Goal: Navigation & Orientation: Find specific page/section

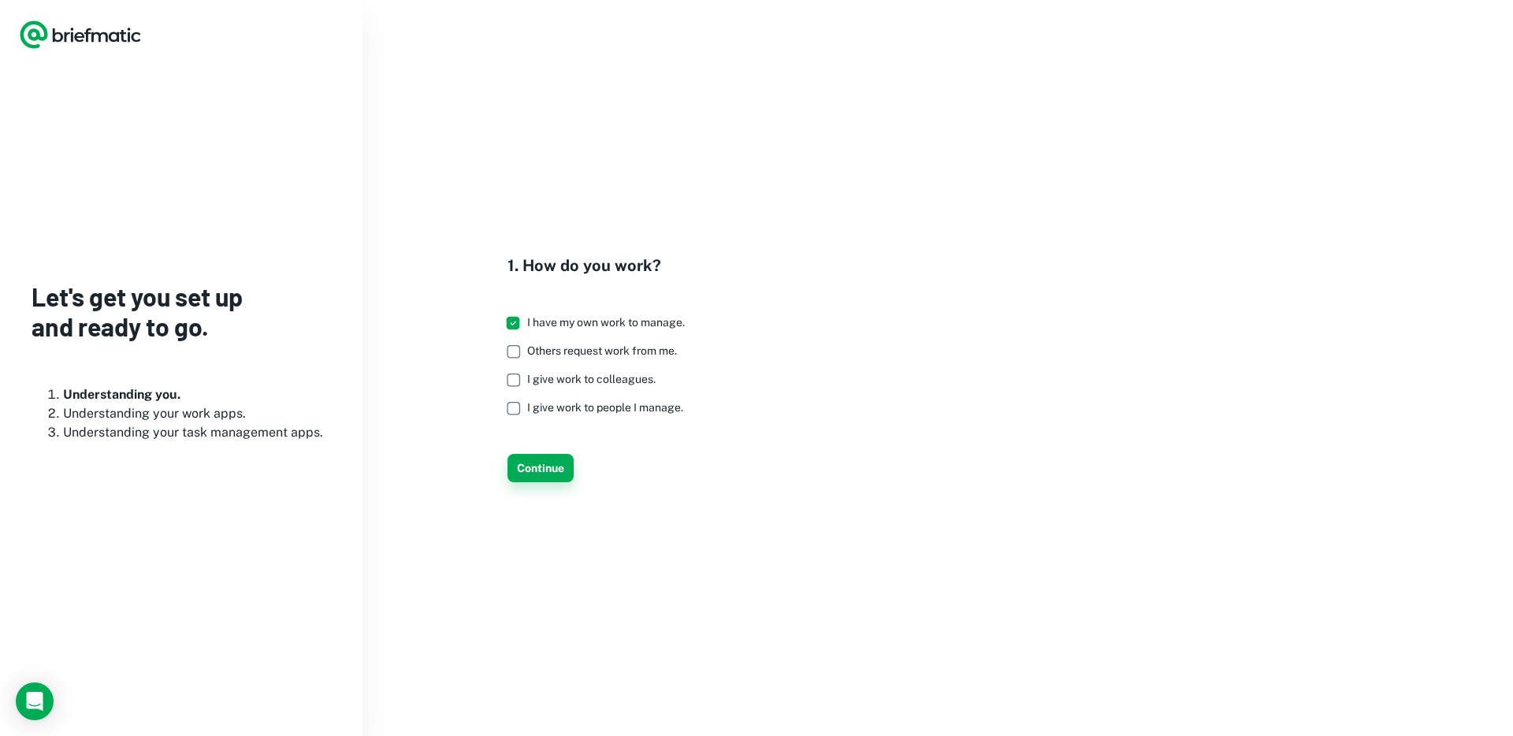
click at [551, 476] on button "Continue" at bounding box center [541, 468] width 66 height 28
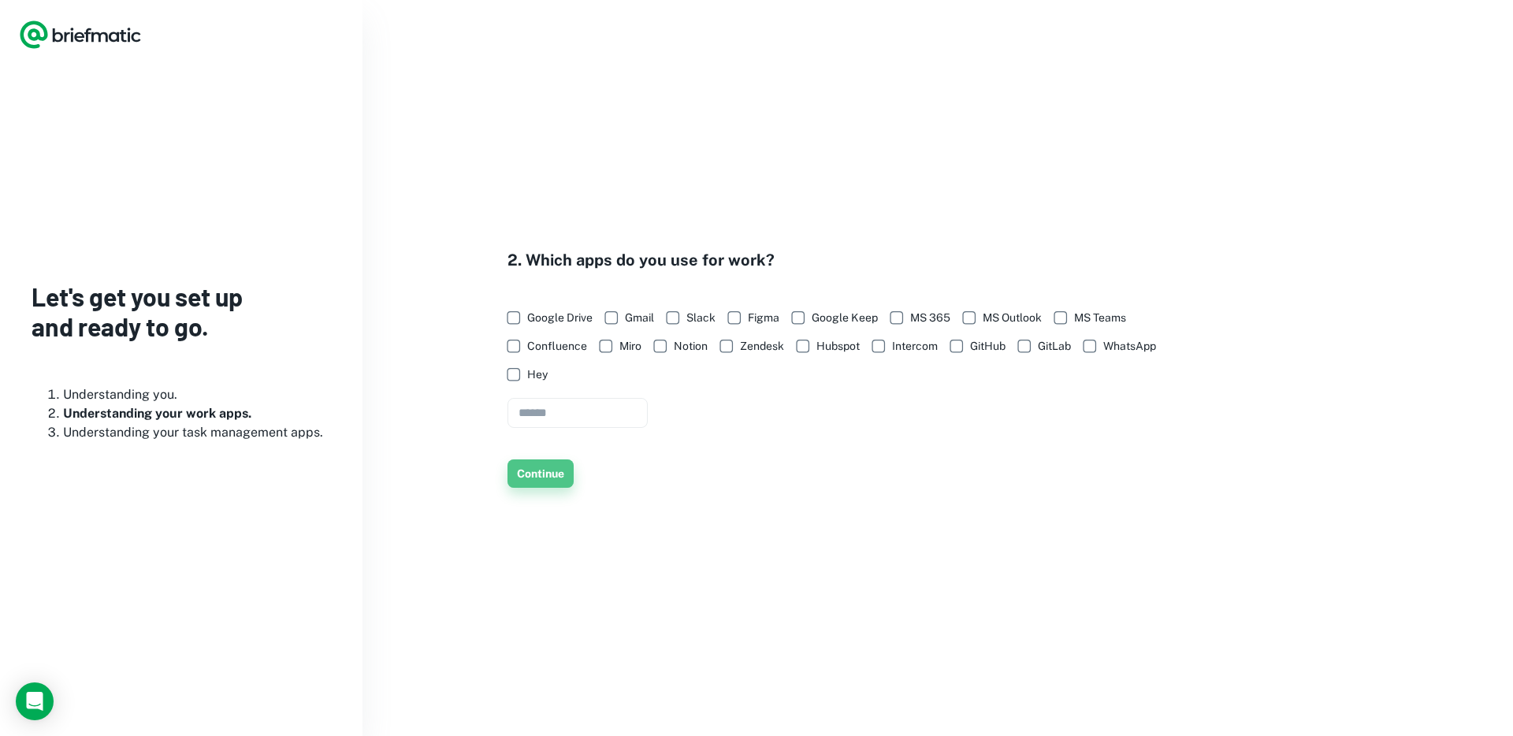
click at [549, 475] on button "Continue" at bounding box center [541, 473] width 66 height 28
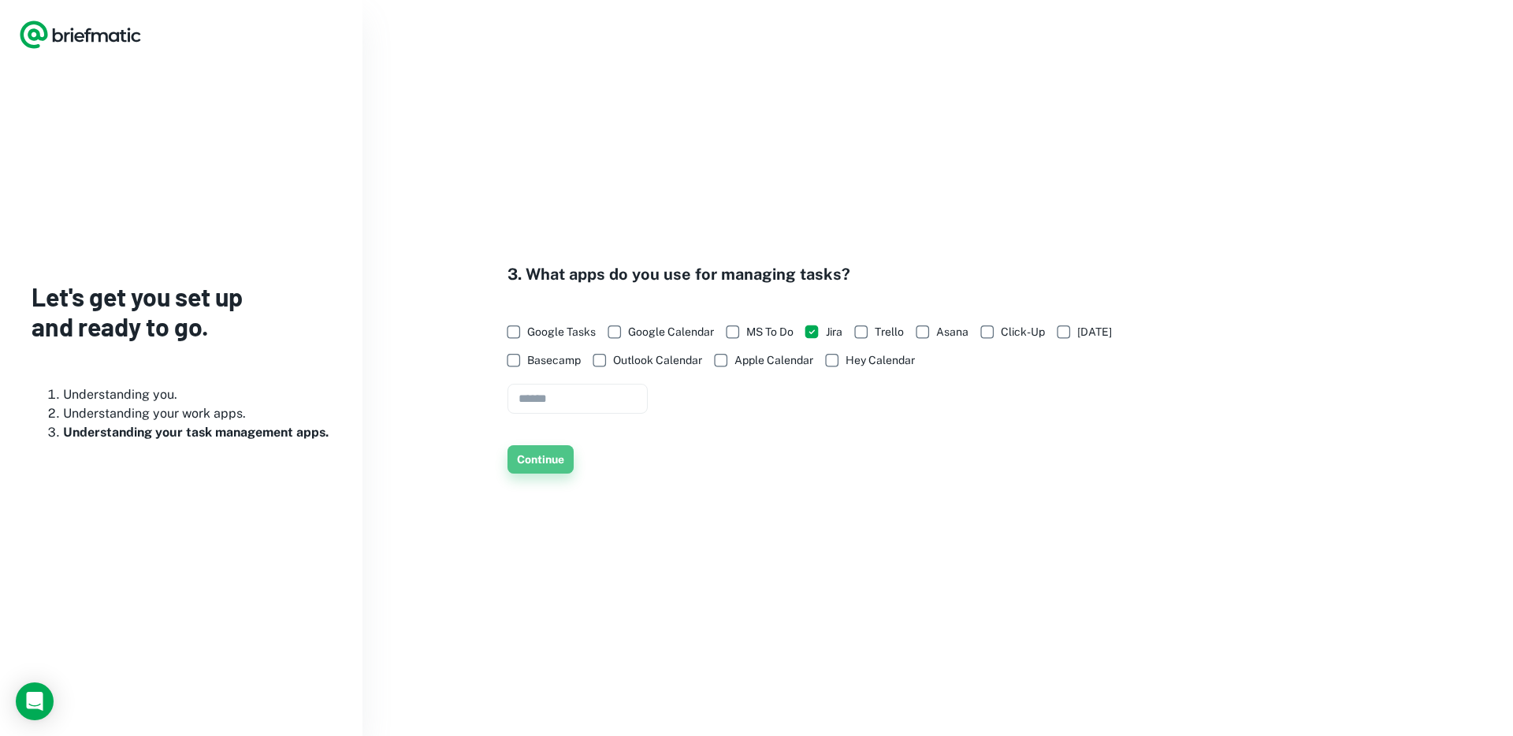
click at [548, 452] on button "Continue" at bounding box center [541, 459] width 66 height 28
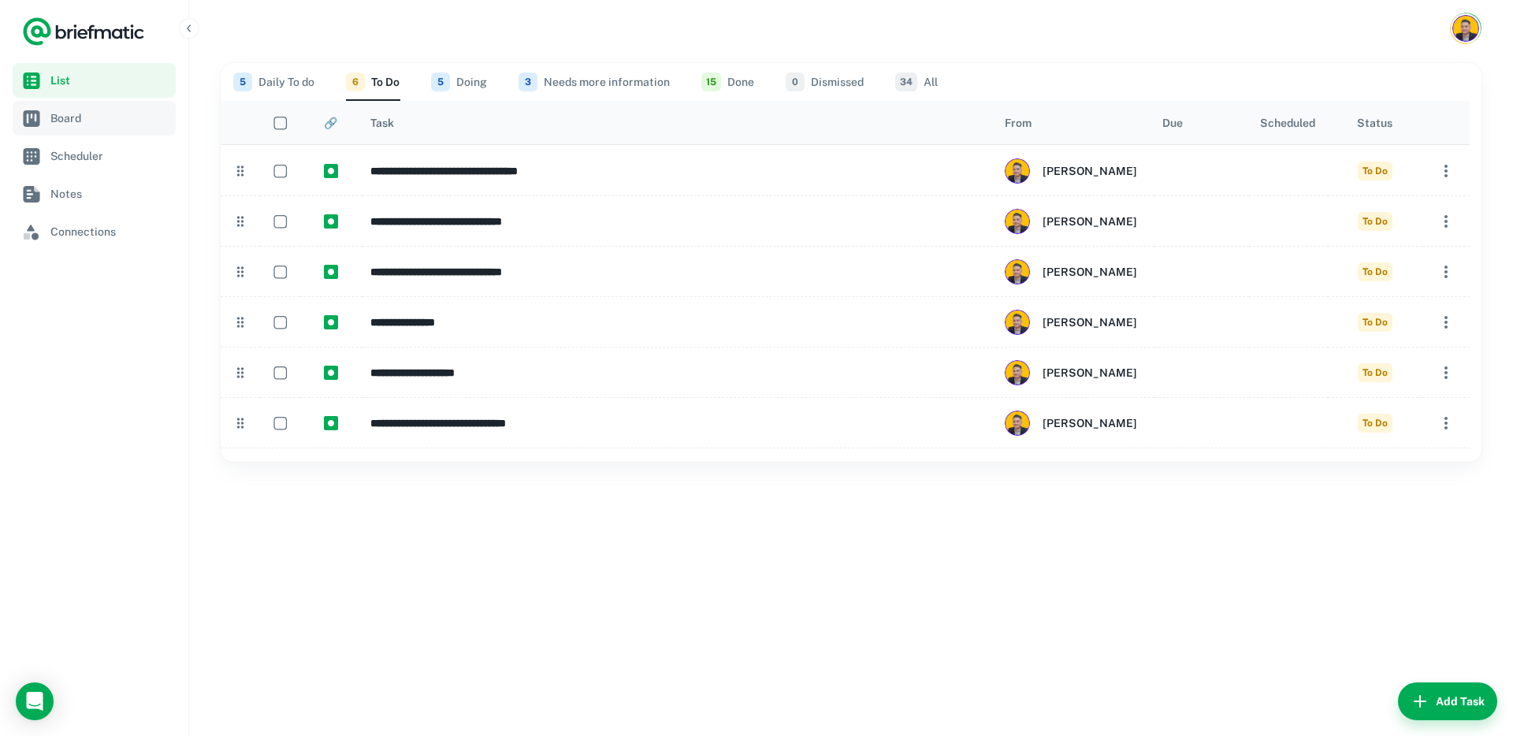
click at [50, 124] on span "Board" at bounding box center [109, 118] width 119 height 17
